Goal: Task Accomplishment & Management: Manage account settings

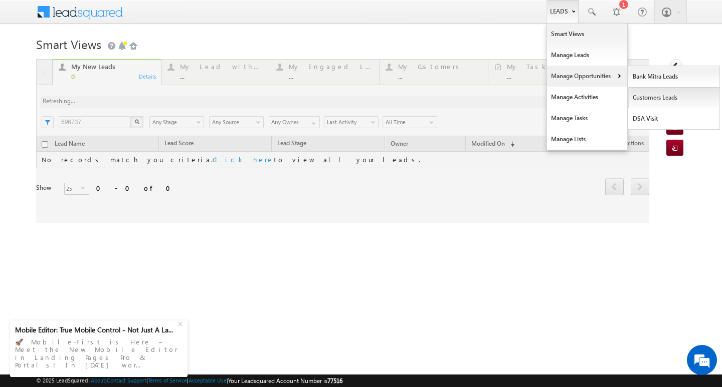
click at [661, 100] on link "Customers Leads" at bounding box center [674, 97] width 92 height 21
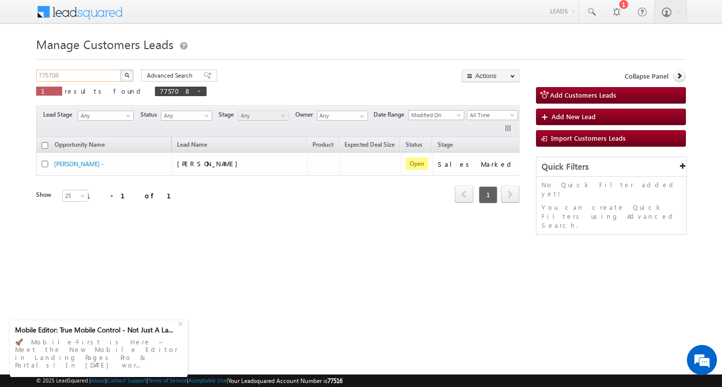
click at [103, 76] on input "775708" at bounding box center [79, 76] width 86 height 12
paste input "Customer name [PERSON_NAME] / Customer wife"
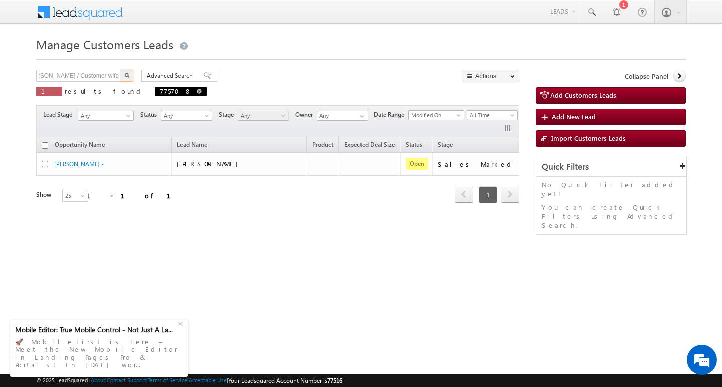
click at [196, 89] on span at bounding box center [198, 91] width 5 height 5
type input "Search Customers Leads"
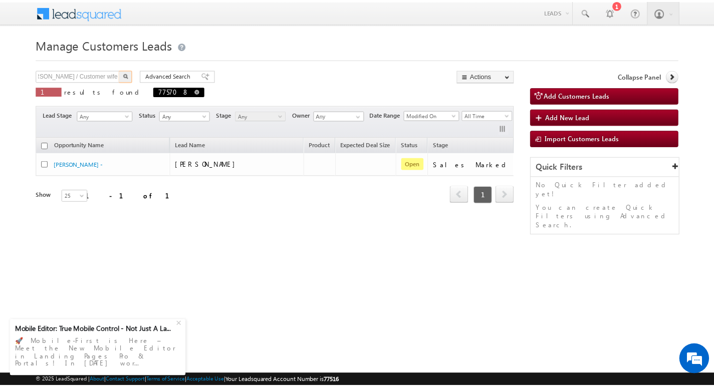
scroll to position [0, 0]
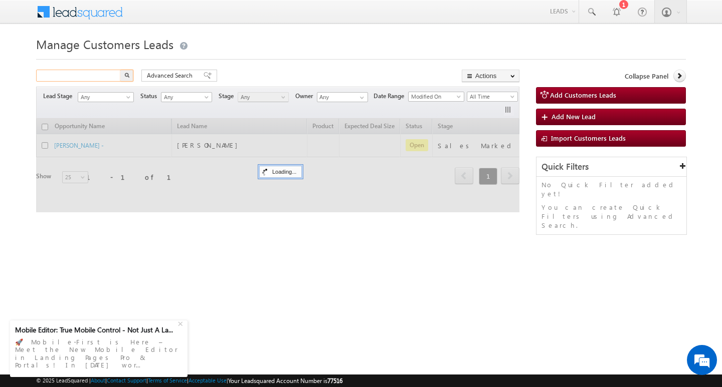
click at [102, 75] on input "text" at bounding box center [79, 76] width 86 height 12
type input "Search Customers Leads"
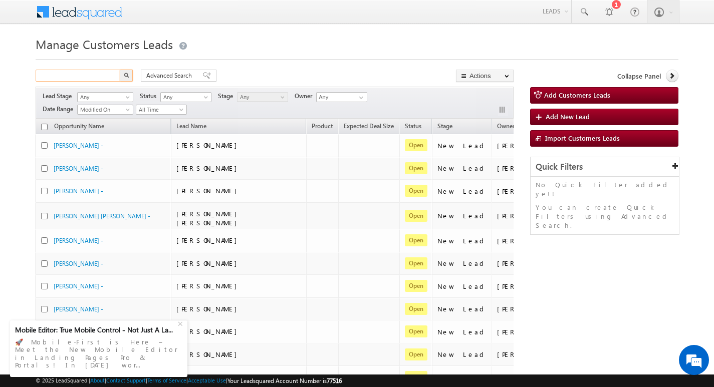
paste input "777378"
type input "777378"
click at [127, 75] on img "button" at bounding box center [126, 75] width 5 height 5
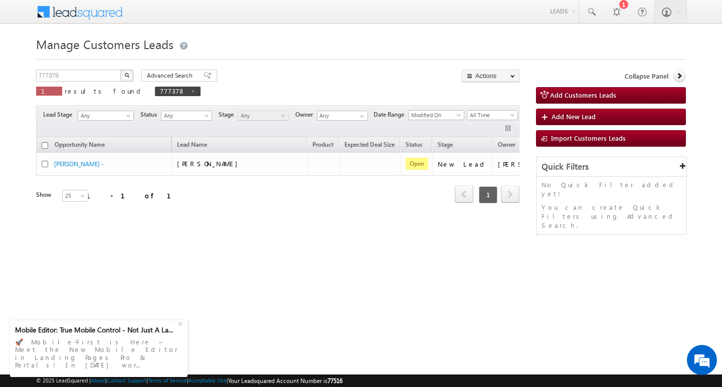
scroll to position [0, 41]
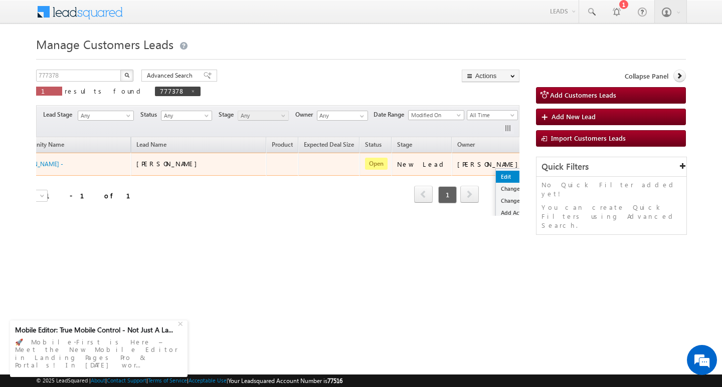
click at [496, 179] on link "Edit" at bounding box center [521, 177] width 50 height 12
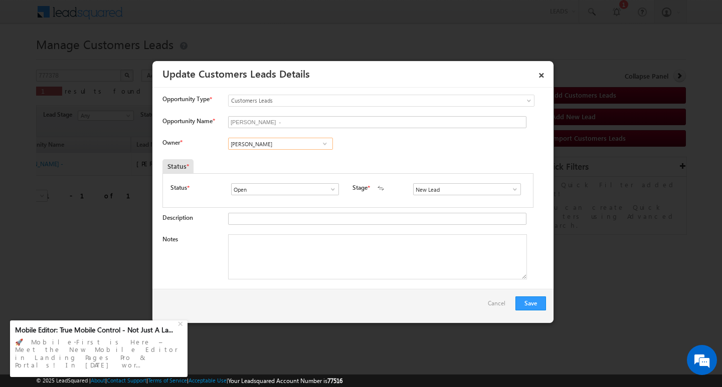
click at [293, 142] on input "Vikas Halwai" at bounding box center [280, 144] width 105 height 12
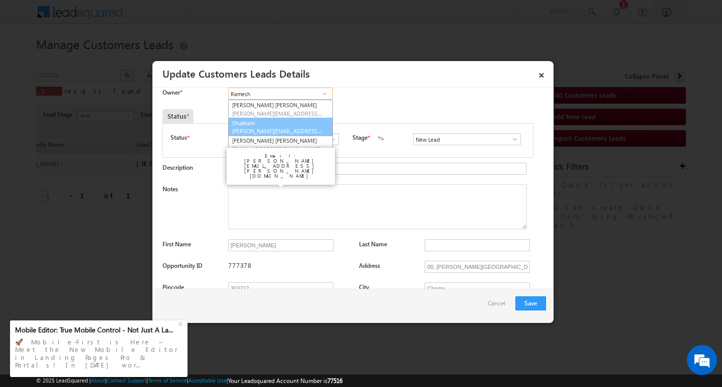
scroll to position [0, 0]
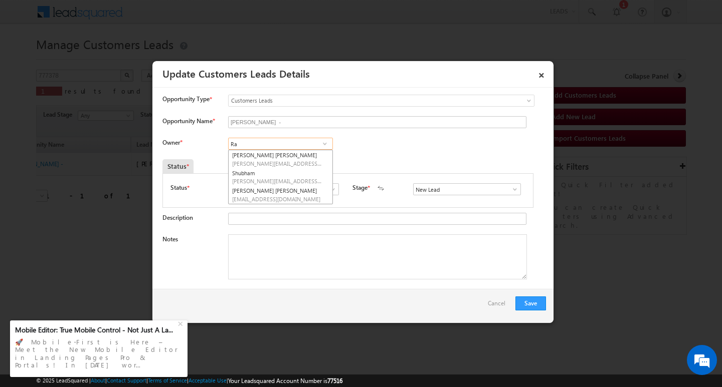
type input "R"
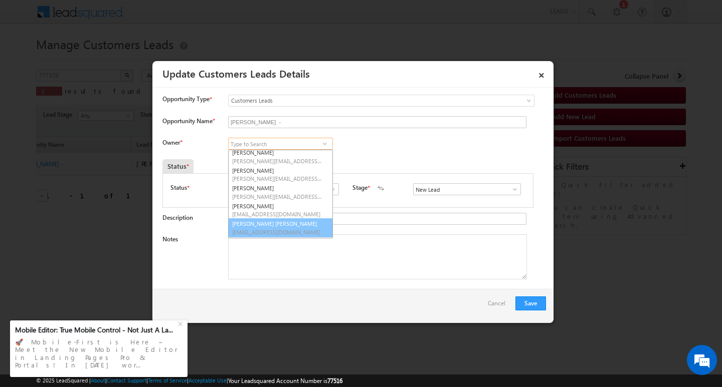
scroll to position [38, 0]
click at [546, 76] on link "×" at bounding box center [541, 74] width 17 height 18
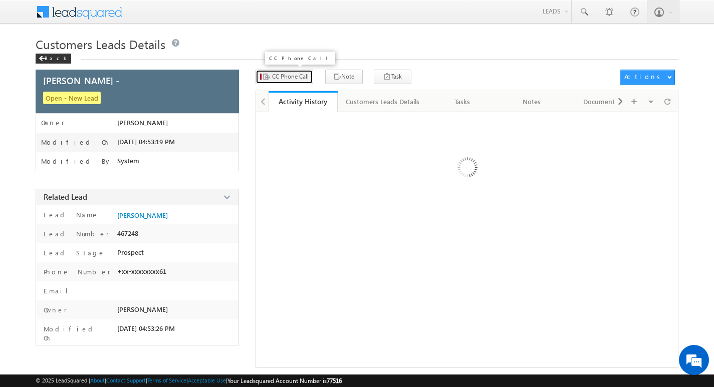
click at [299, 75] on span "CC Phone Call" at bounding box center [290, 76] width 37 height 9
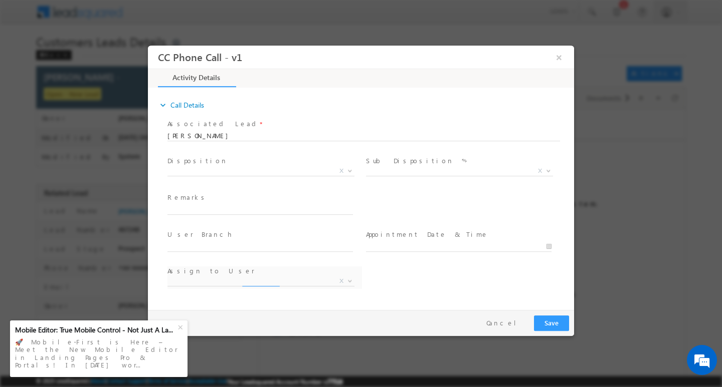
select select "chetan.kumawat@sgrlimited.in"
click at [210, 173] on span "X" at bounding box center [260, 171] width 187 height 10
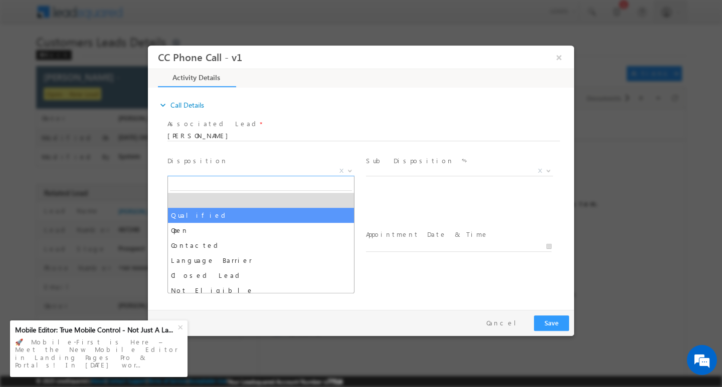
drag, startPoint x: 212, startPoint y: 215, endPoint x: 368, endPoint y: 183, distance: 159.1
select select "Qualified"
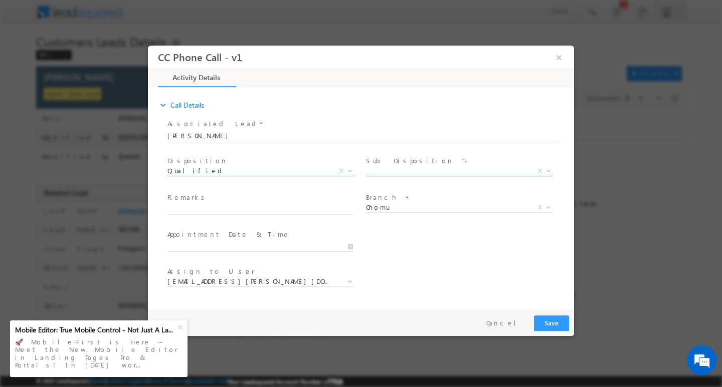
click at [425, 171] on span "X" at bounding box center [459, 171] width 187 height 10
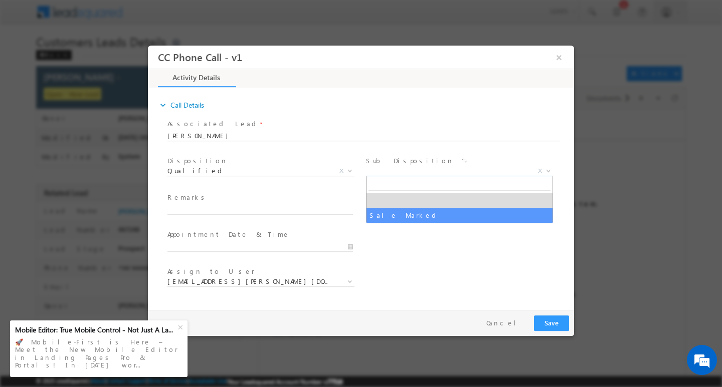
select select "Sale Marked"
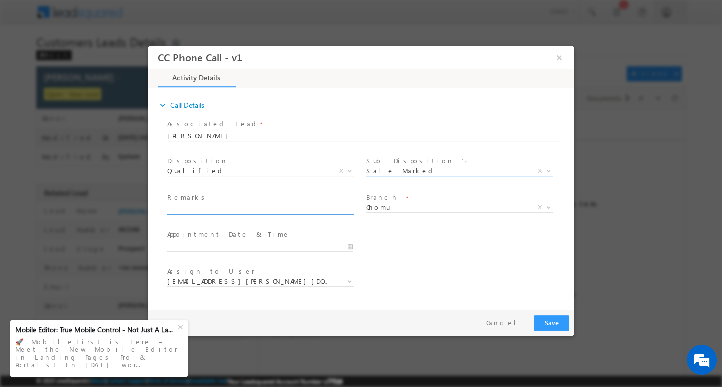
paste input "777378"
click at [230, 207] on input "text" at bounding box center [259, 209] width 185 height 10
click at [285, 210] on input "777378" at bounding box center [259, 209] width 185 height 10
click at [284, 210] on input "777378" at bounding box center [259, 209] width 185 height 10
click at [283, 210] on input "777378" at bounding box center [259, 209] width 185 height 10
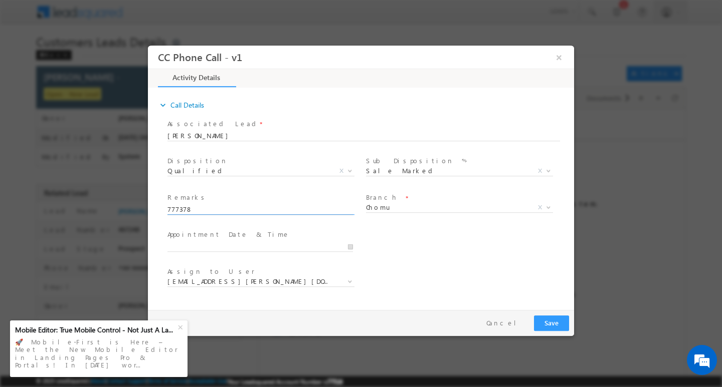
type input "\"
click at [283, 210] on input "text" at bounding box center [259, 209] width 185 height 10
paste input "Customer name Nand Kishor Kumawat / Customer wife name Suresh Devi / Required 5…"
type input "Customer name Nand Kishor Kumawat / Customer wife name Suresh Devi / Required 5…"
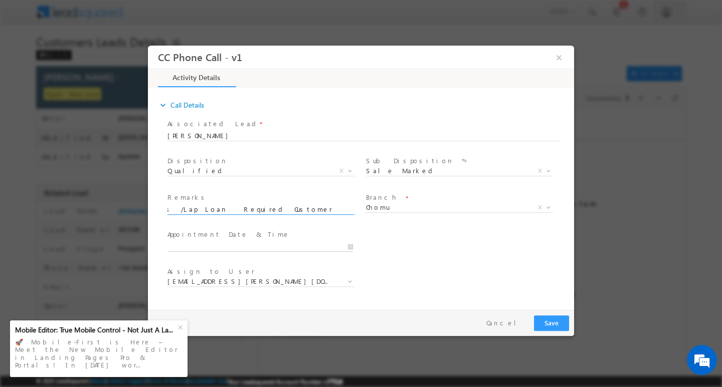
click at [333, 249] on input "text" at bounding box center [259, 247] width 185 height 10
type input "08/20/2025 11:06 AM"
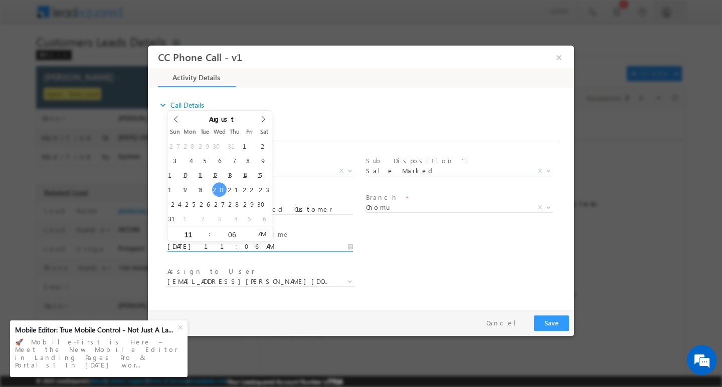
scroll to position [0, 0]
click at [197, 233] on input "11" at bounding box center [188, 234] width 42 height 7
type input "02"
type input "08/20/2025 2:06 AM"
click at [237, 233] on input "06" at bounding box center [232, 234] width 42 height 7
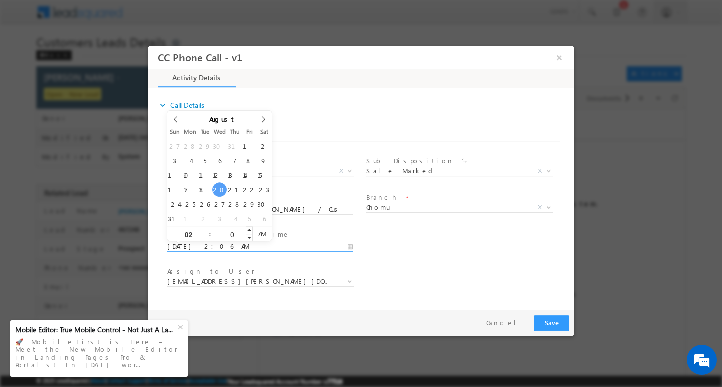
type input "00"
type input "08/20/2025 2:00 PM"
click at [271, 235] on span "PM" at bounding box center [262, 233] width 19 height 15
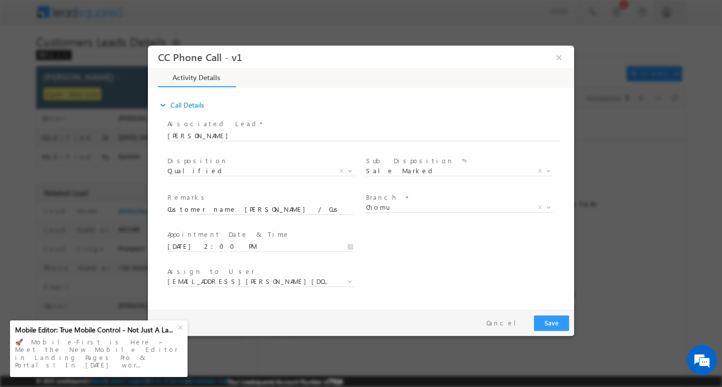
click at [314, 237] on span "Appointment Date & Time *" at bounding box center [259, 234] width 185 height 11
click at [554, 319] on button "Save" at bounding box center [551, 323] width 35 height 16
